Goal: Information Seeking & Learning: Learn about a topic

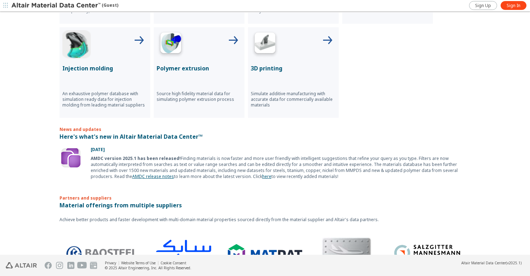
scroll to position [209, 0]
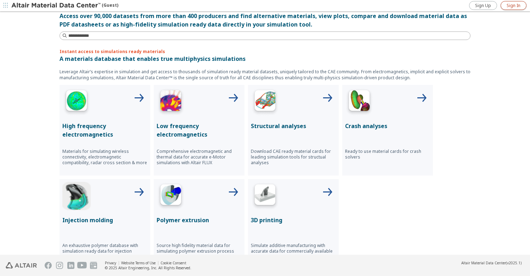
click at [517, 7] on span "Sign In" at bounding box center [514, 6] width 14 height 6
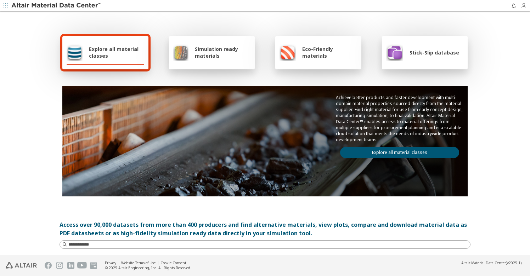
click at [523, 7] on icon "button" at bounding box center [524, 6] width 6 height 6
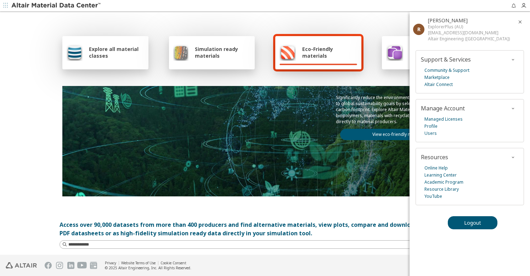
click at [211, 80] on div "Explore all material classes Simulation ready materials Eco-Friendly materials …" at bounding box center [265, 115] width 411 height 206
click at [115, 60] on div "Explore all material classes" at bounding box center [106, 52] width 78 height 17
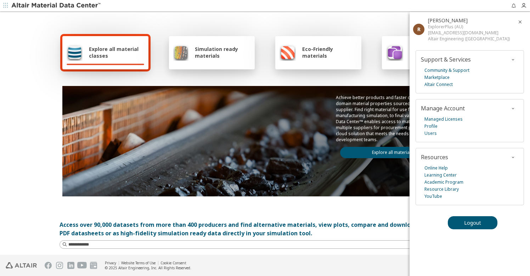
click at [4, 6] on icon "button" at bounding box center [6, 5] width 4 height 4
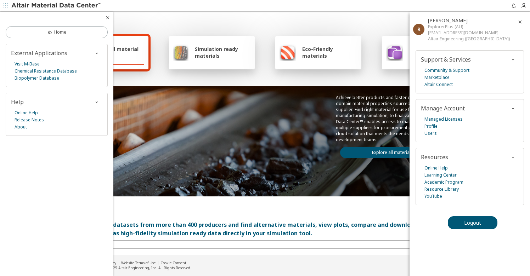
click at [160, 78] on div "Explore all material classes Simulation ready materials Eco-Friendly materials …" at bounding box center [265, 115] width 411 height 206
click at [521, 20] on icon "button" at bounding box center [520, 22] width 6 height 6
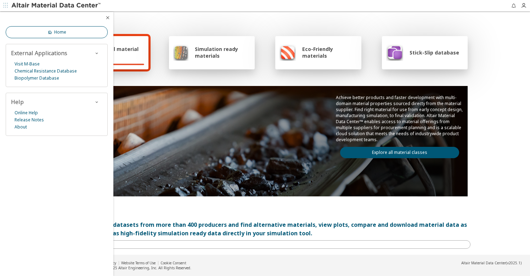
click at [84, 27] on link "Home" at bounding box center [57, 32] width 102 height 12
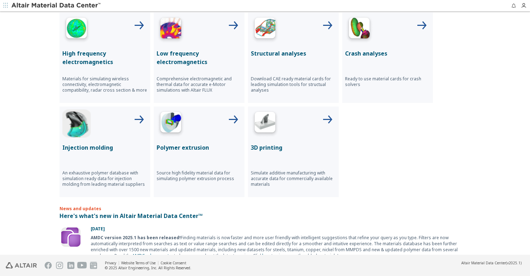
scroll to position [267, 0]
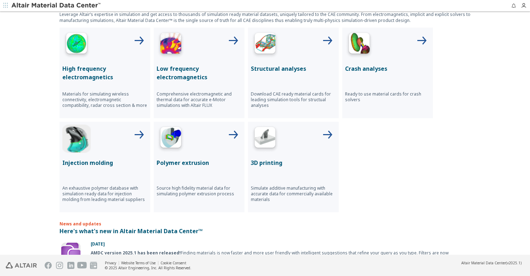
click at [130, 38] on icon at bounding box center [138, 41] width 17 height 17
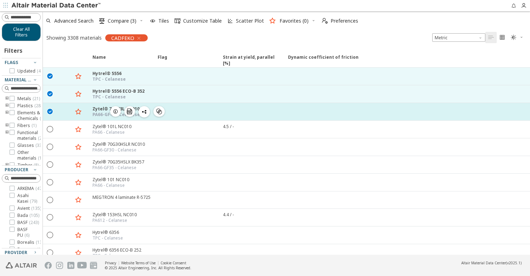
click at [48, 112] on icon "" at bounding box center [50, 111] width 6 height 6
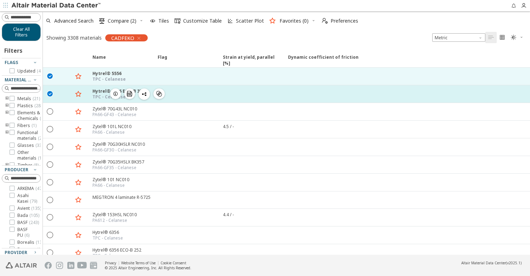
click at [50, 95] on icon "" at bounding box center [50, 93] width 6 height 6
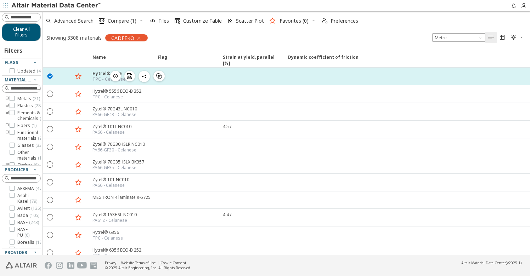
click at [46, 75] on div " " at bounding box center [50, 76] width 14 height 13
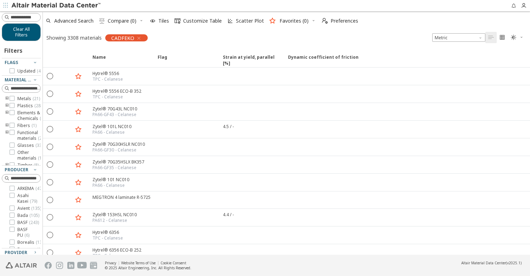
click at [5, 5] on icon "button" at bounding box center [6, 5] width 4 height 4
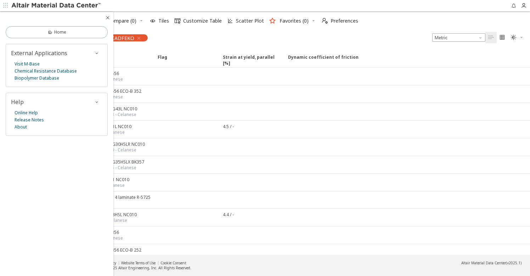
click at [189, 43] on div "Showing 3308 materials CADFEKO Metric   " at bounding box center [286, 37] width 487 height 15
click at [522, 5] on icon "button" at bounding box center [524, 6] width 6 height 6
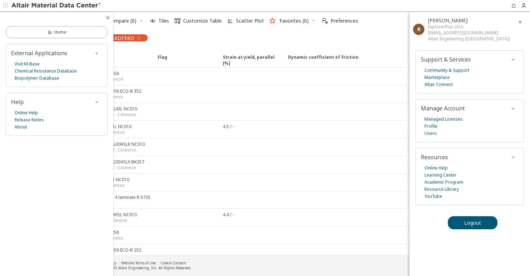
click at [369, 32] on div "Showing 3308 materials CADFEKO Metric   " at bounding box center [286, 37] width 487 height 15
click at [373, 31] on div "Showing 3308 materials CADFEKO Metric   " at bounding box center [286, 37] width 487 height 15
click at [520, 21] on icon "button" at bounding box center [520, 22] width 6 height 6
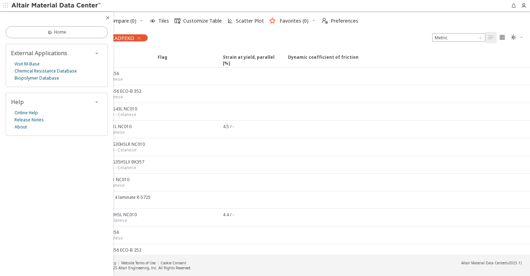
click at [107, 14] on div at bounding box center [56, 17] width 113 height 11
click at [106, 16] on icon "button" at bounding box center [108, 18] width 6 height 6
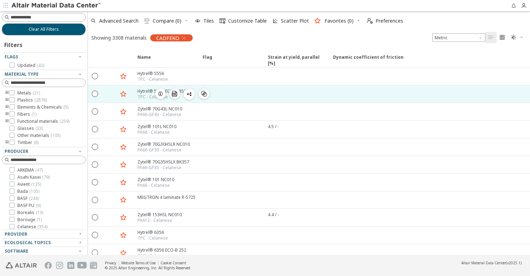
drag, startPoint x: 41, startPoint y: 84, endPoint x: 88, endPoint y: 86, distance: 47.2
click at [88, 86] on div "Clear All Filters Filters Flags Updated ( 42 ) Material Type Metals ( 21 ) Plas…" at bounding box center [265, 133] width 530 height 244
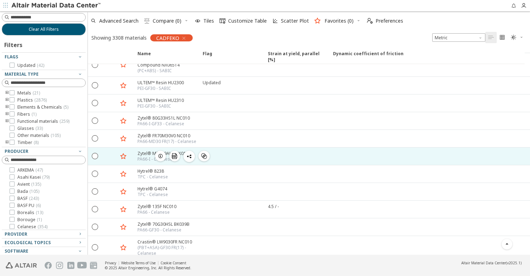
scroll to position [178, 0]
